Goal: Browse casually: Explore the website without a specific task or goal

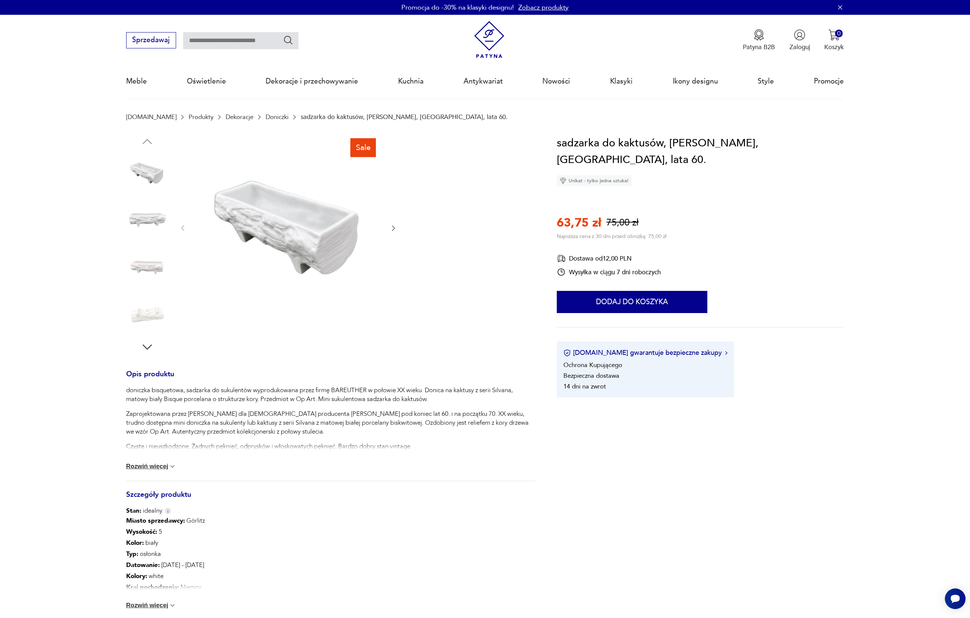
click at [154, 219] on img at bounding box center [147, 220] width 42 height 42
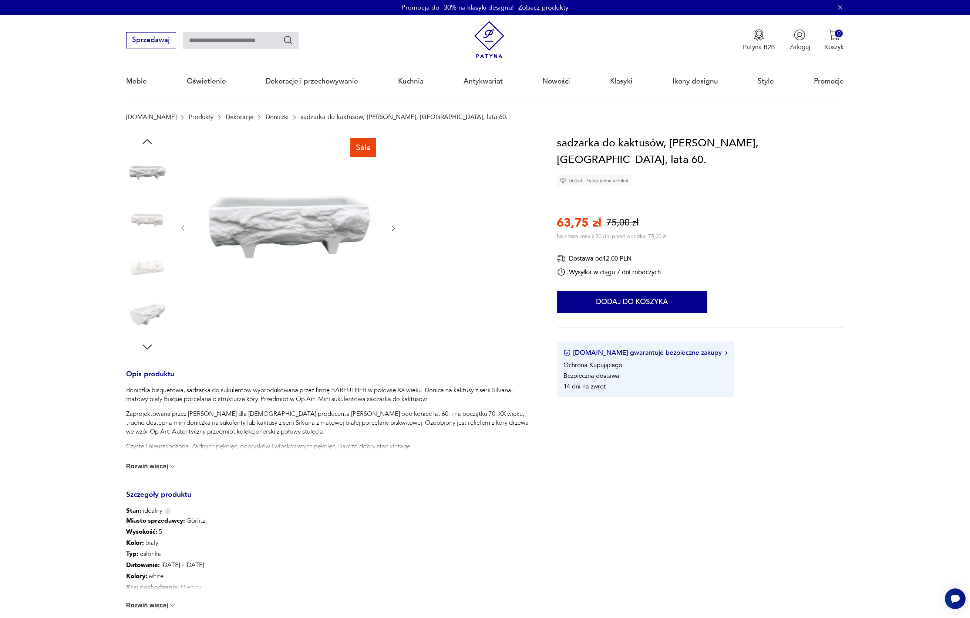
click at [147, 226] on img at bounding box center [147, 220] width 42 height 42
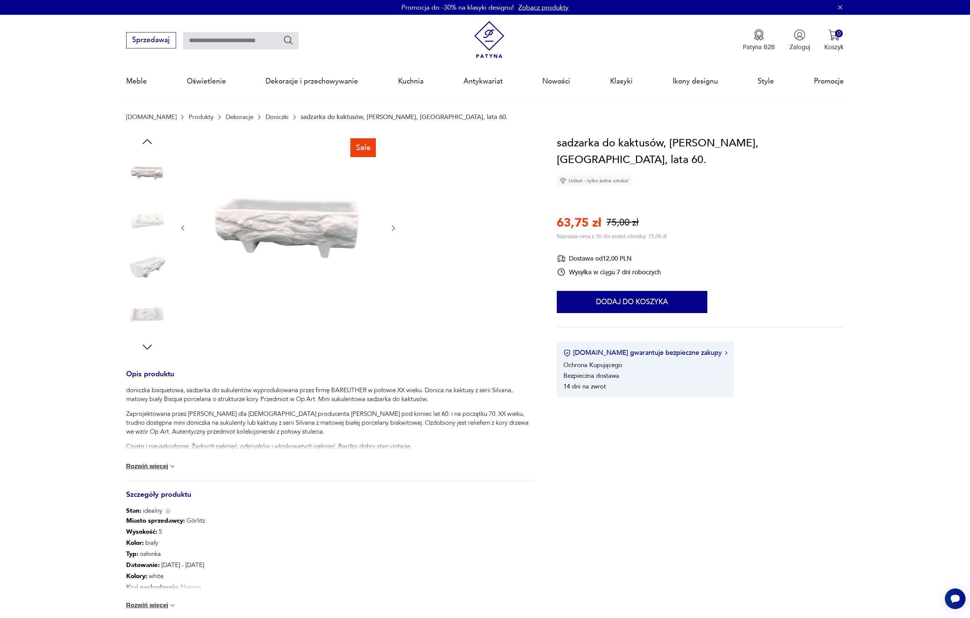
click at [147, 226] on img at bounding box center [147, 220] width 42 height 42
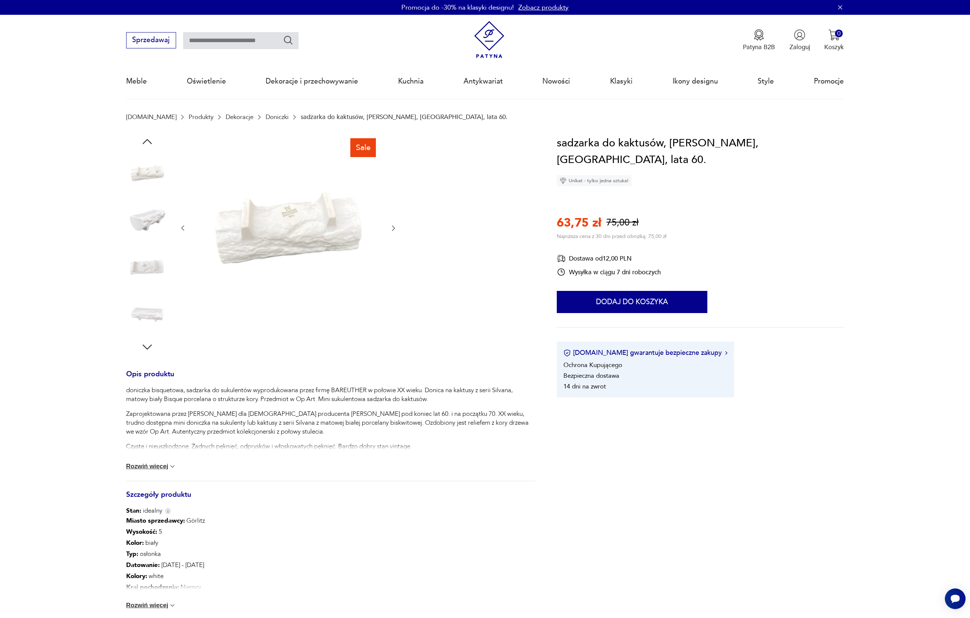
click at [147, 226] on img at bounding box center [147, 220] width 42 height 42
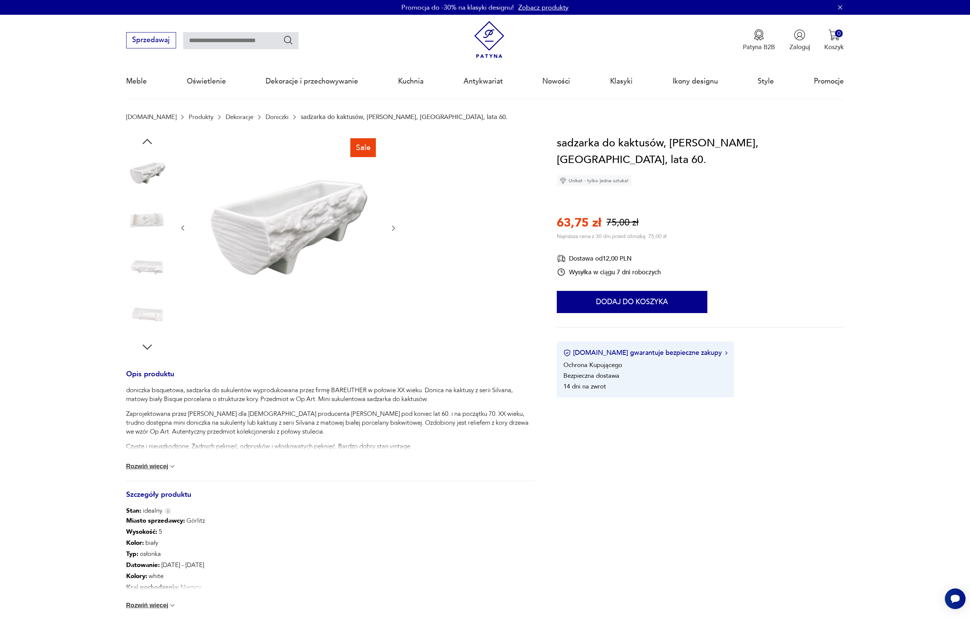
click at [147, 226] on img at bounding box center [147, 220] width 42 height 42
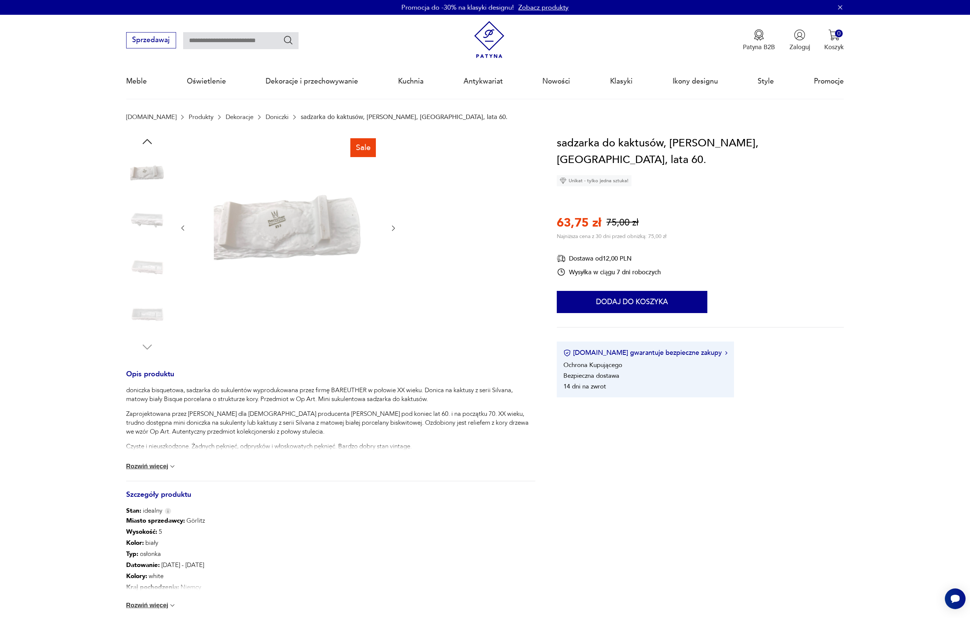
click at [147, 226] on img at bounding box center [147, 220] width 42 height 42
click at [151, 255] on img at bounding box center [147, 267] width 42 height 42
click at [145, 303] on img at bounding box center [147, 314] width 42 height 42
click at [156, 177] on img at bounding box center [147, 173] width 42 height 42
click at [146, 216] on img at bounding box center [147, 220] width 42 height 42
